Goal: Navigation & Orientation: Find specific page/section

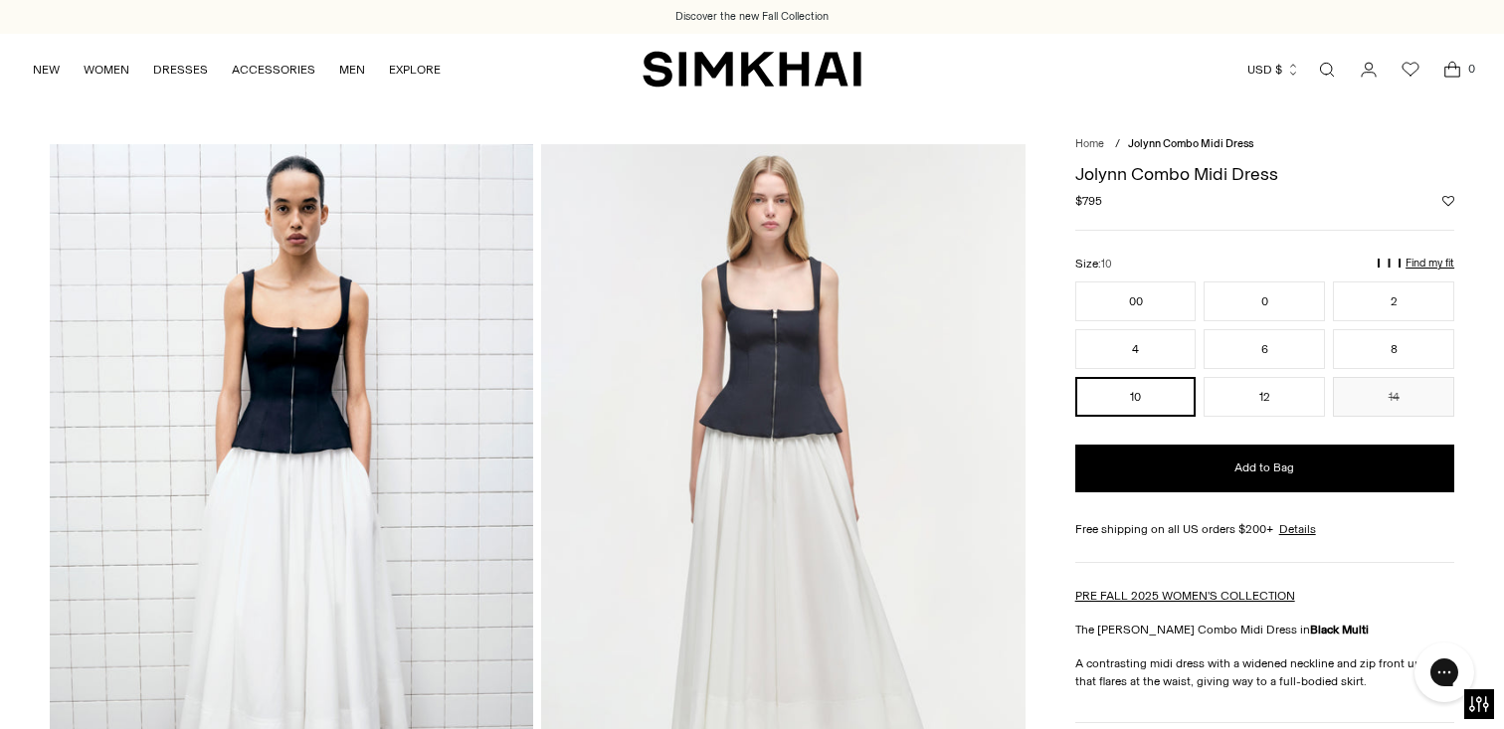
click at [724, 69] on img "SIMKHAI" at bounding box center [751, 69] width 219 height 39
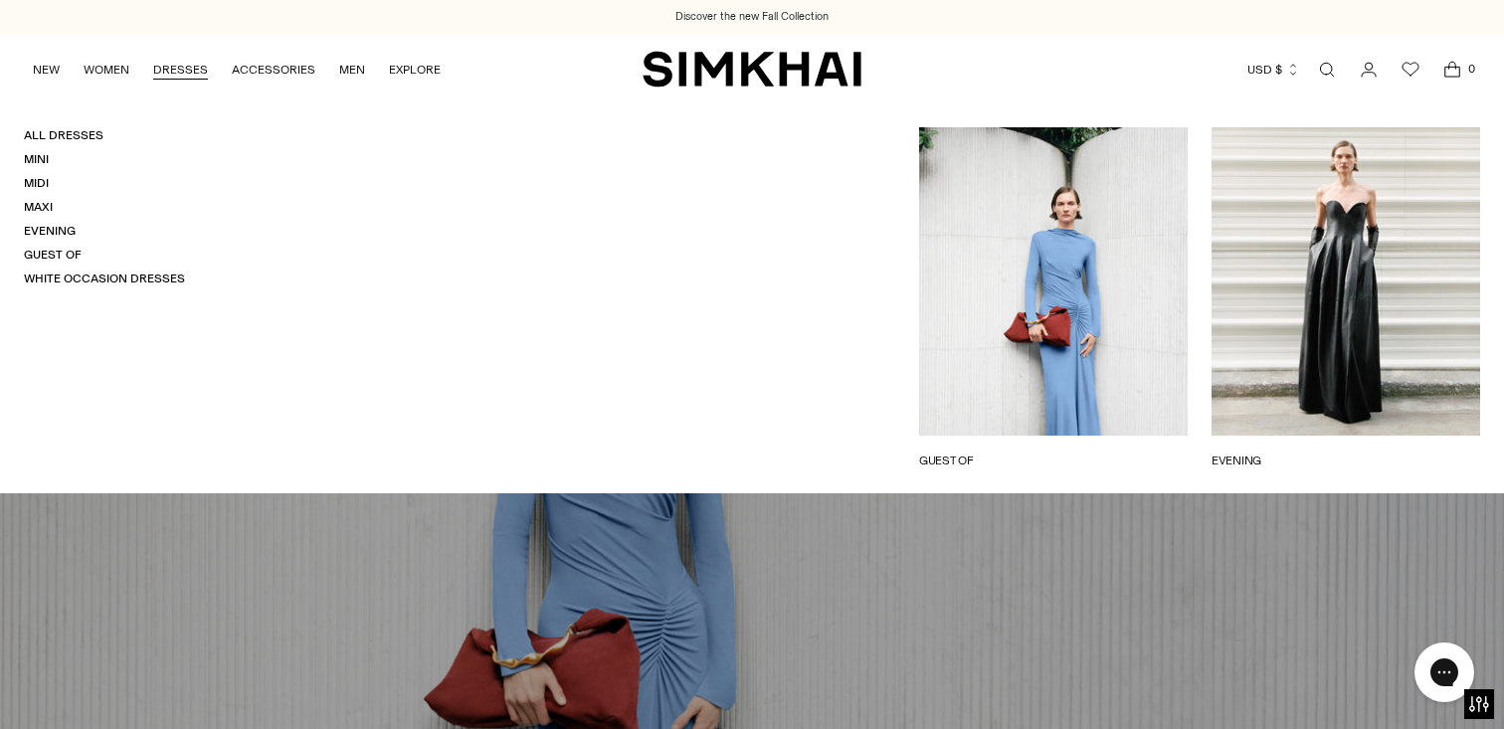
click at [181, 62] on link "DRESSES" at bounding box center [180, 70] width 55 height 44
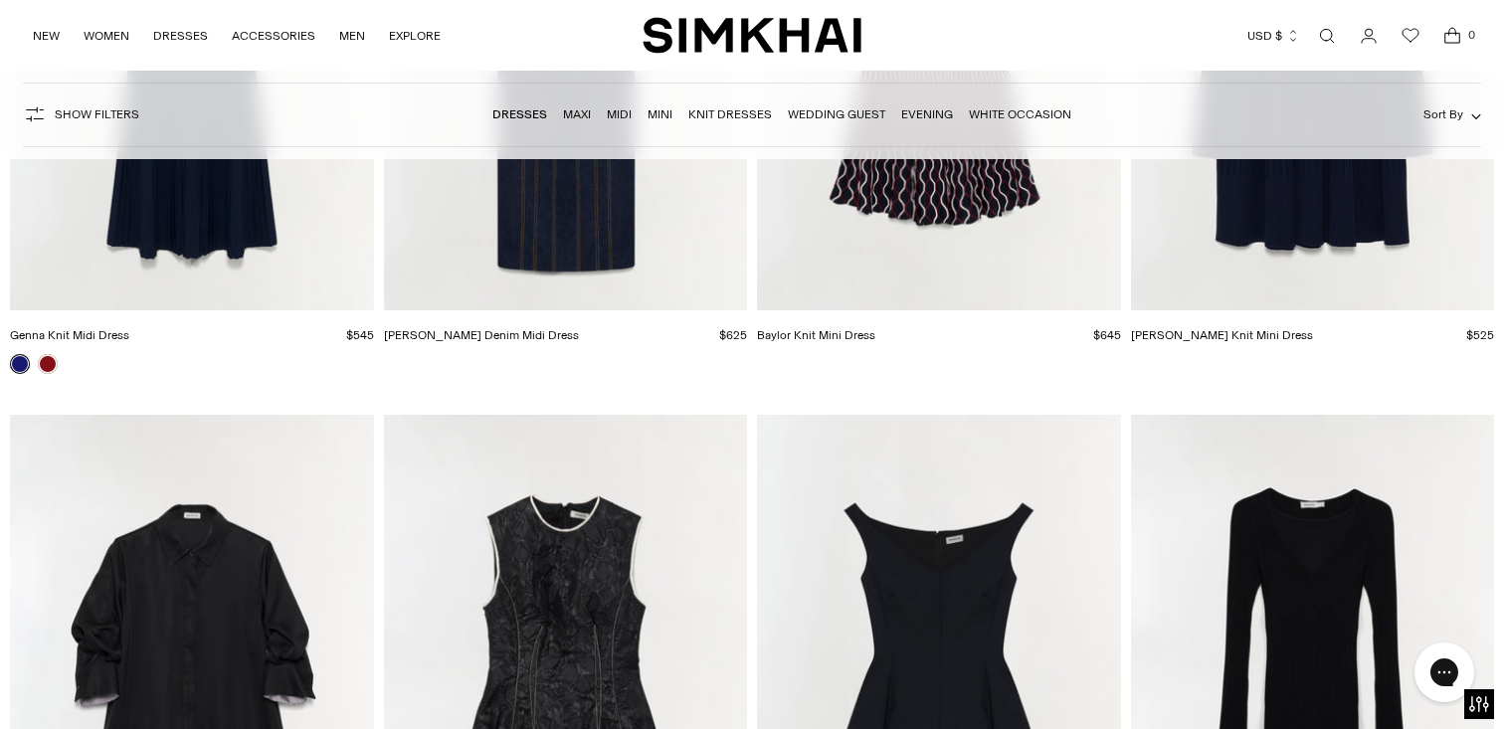
scroll to position [4464, 0]
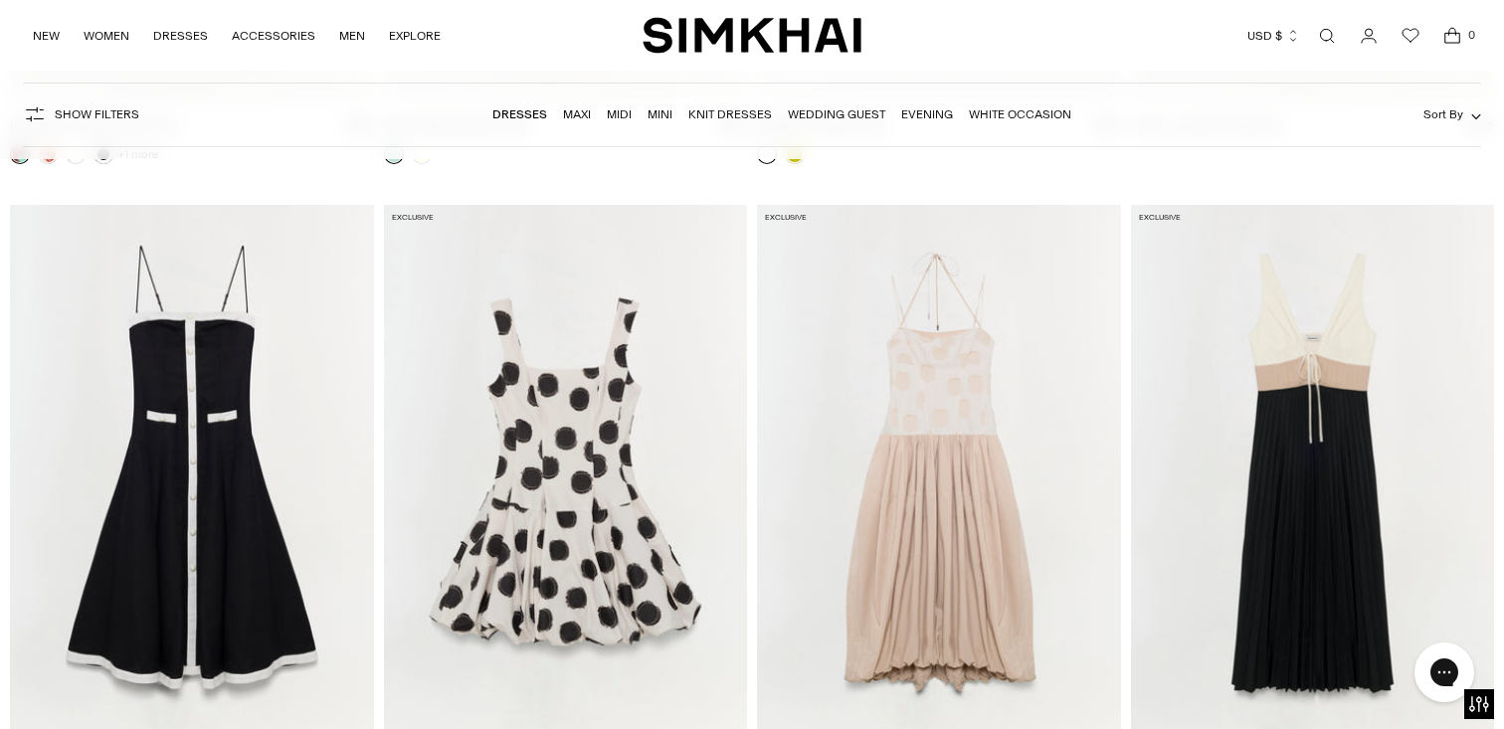
scroll to position [18859, 0]
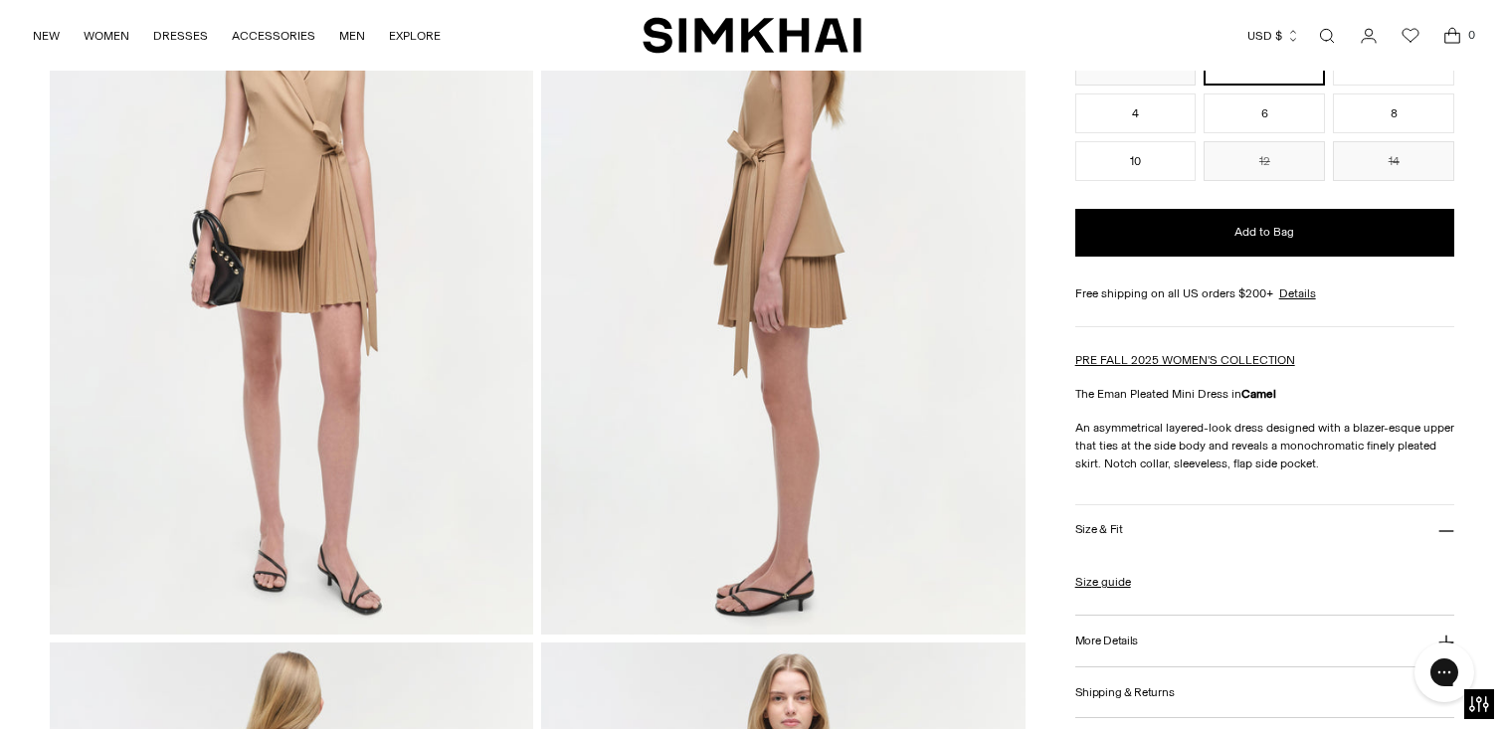
scroll to position [133, 0]
